Goal: Transaction & Acquisition: Purchase product/service

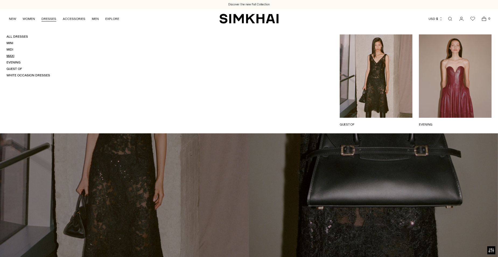
click at [14, 56] on link "Maxi" at bounding box center [10, 56] width 8 height 4
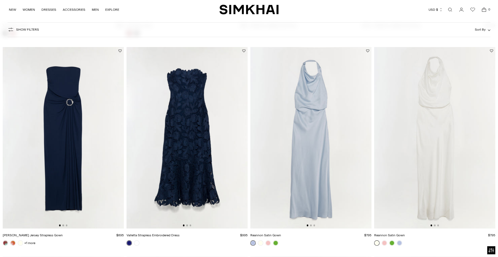
scroll to position [323, 0]
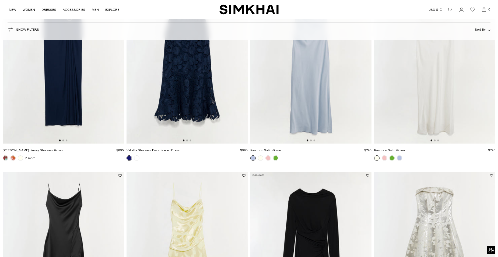
click at [187, 98] on img at bounding box center [186, 53] width 121 height 182
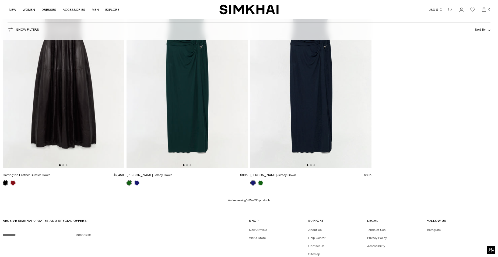
scroll to position [1775, 0]
